Goal: Use online tool/utility

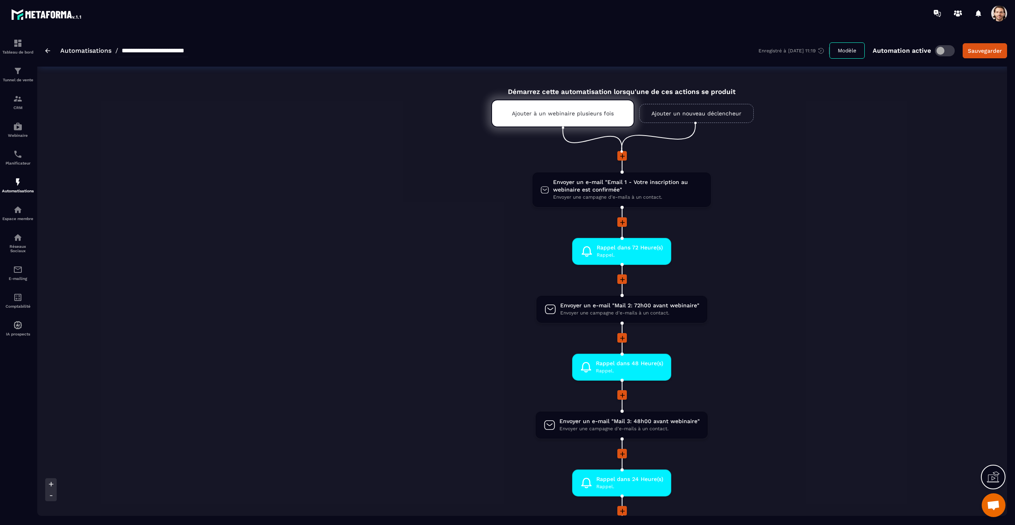
scroll to position [2, 0]
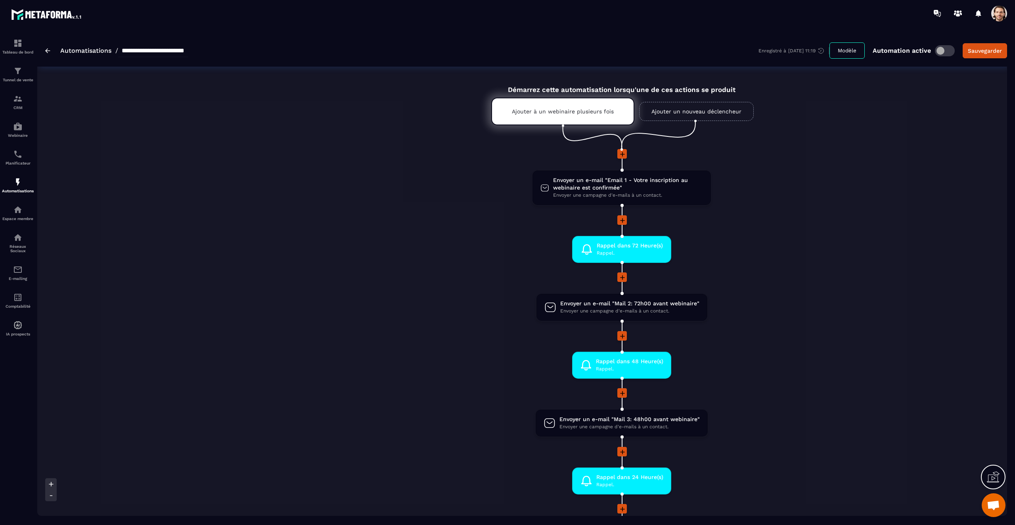
click at [781, 228] on li at bounding box center [621, 225] width 1169 height 21
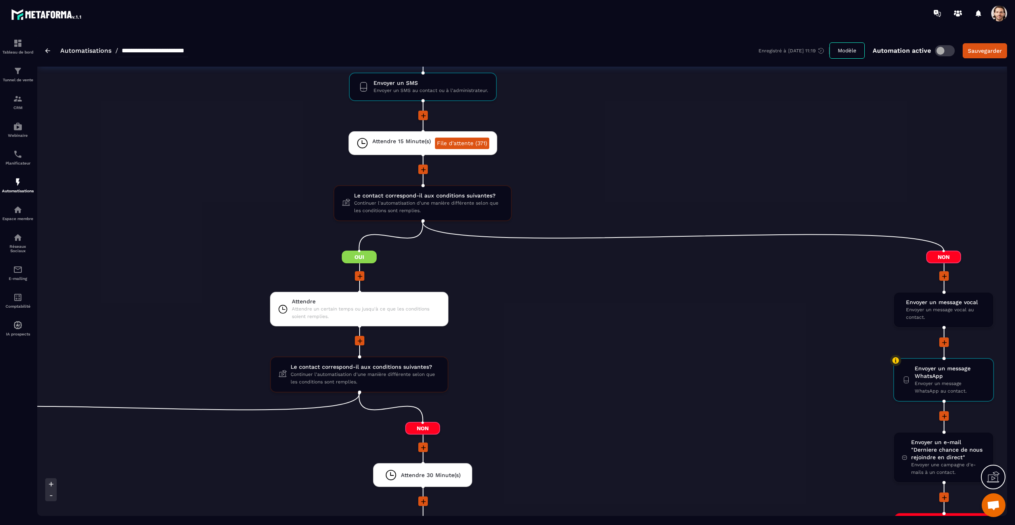
scroll to position [913, 0]
